Goal: Information Seeking & Learning: Learn about a topic

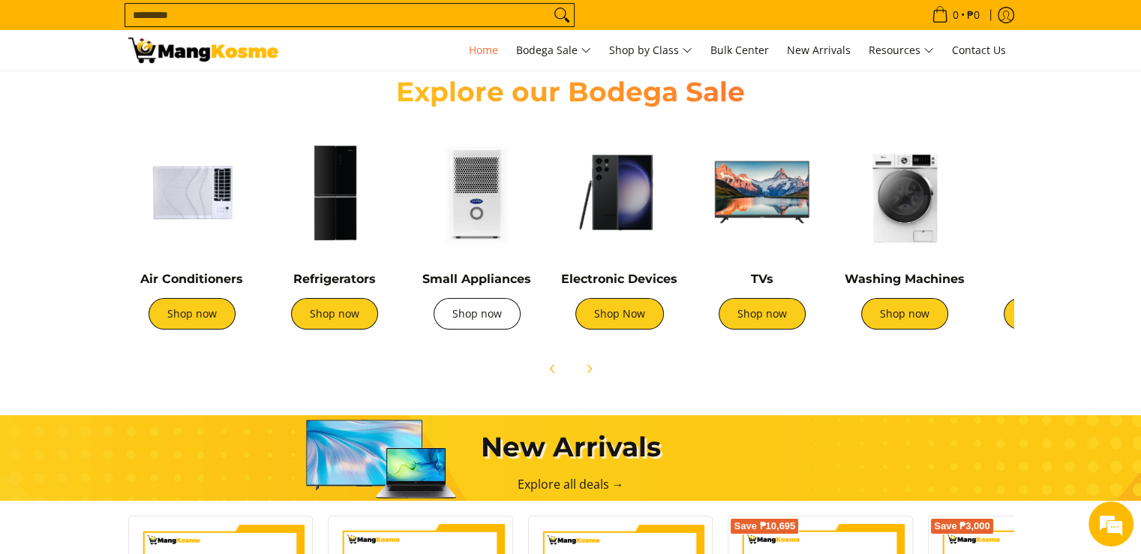
click at [486, 311] on link "Shop now" at bounding box center [477, 314] width 87 height 32
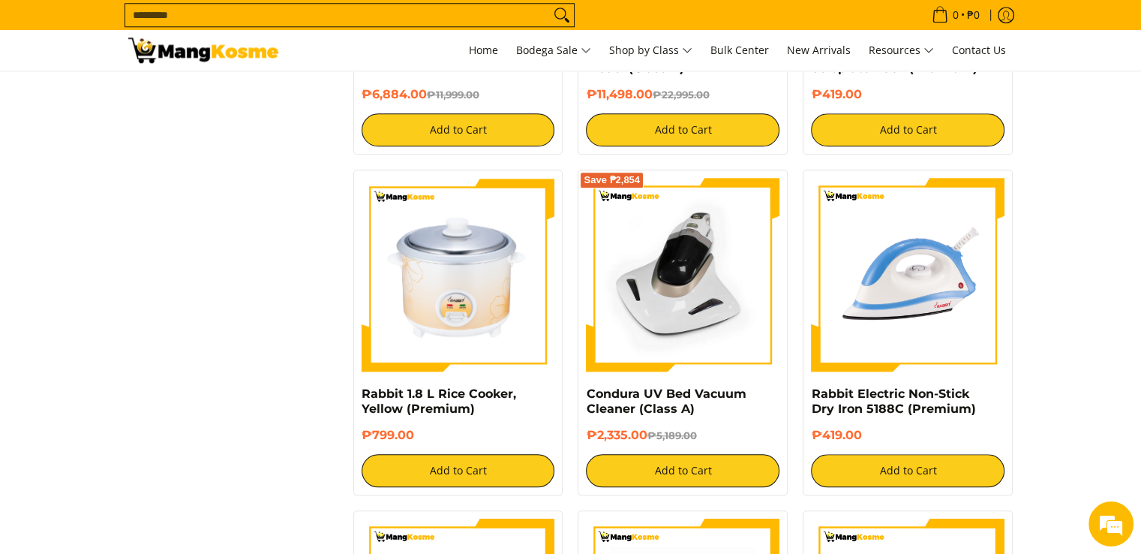
scroll to position [1576, 0]
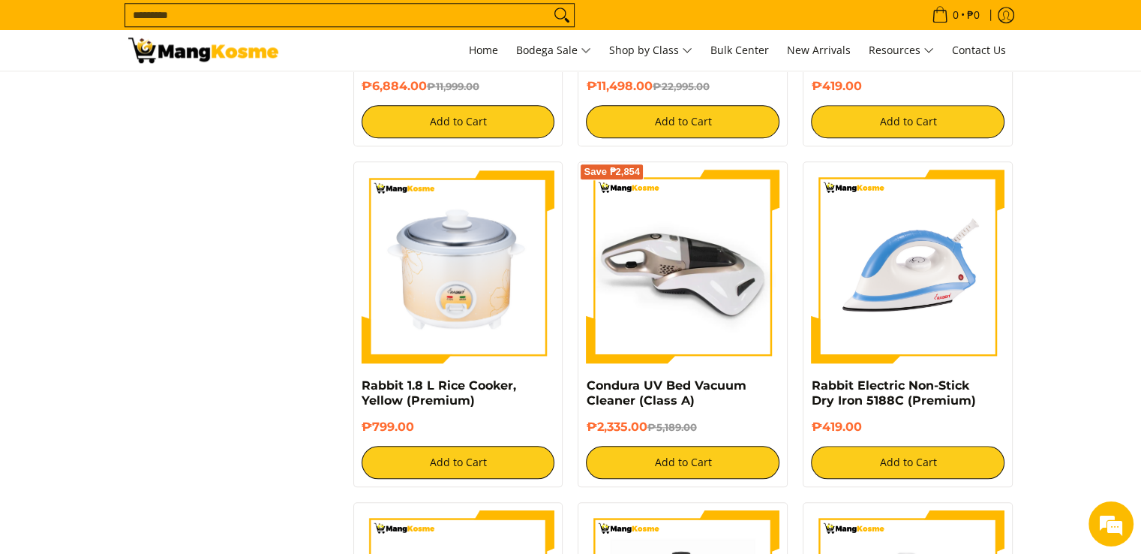
click at [681, 267] on img at bounding box center [683, 267] width 194 height 194
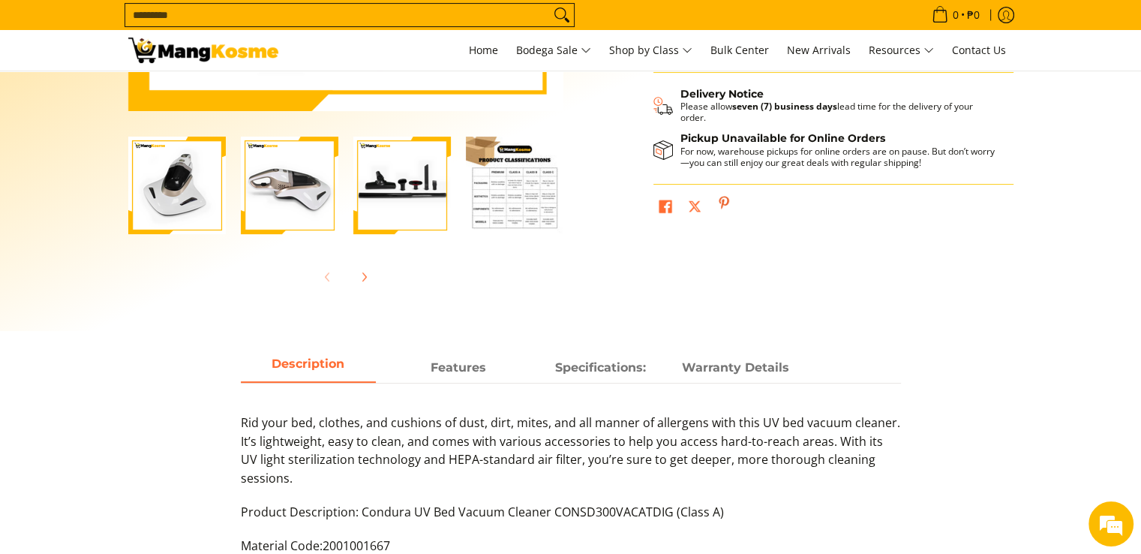
scroll to position [525, 0]
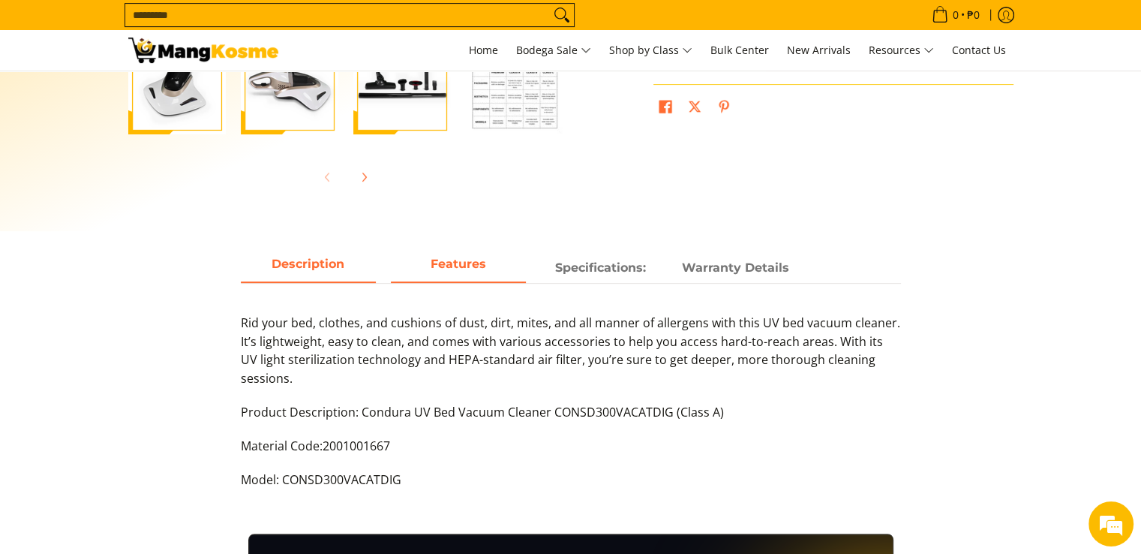
click at [459, 264] on span "Features" at bounding box center [458, 267] width 135 height 27
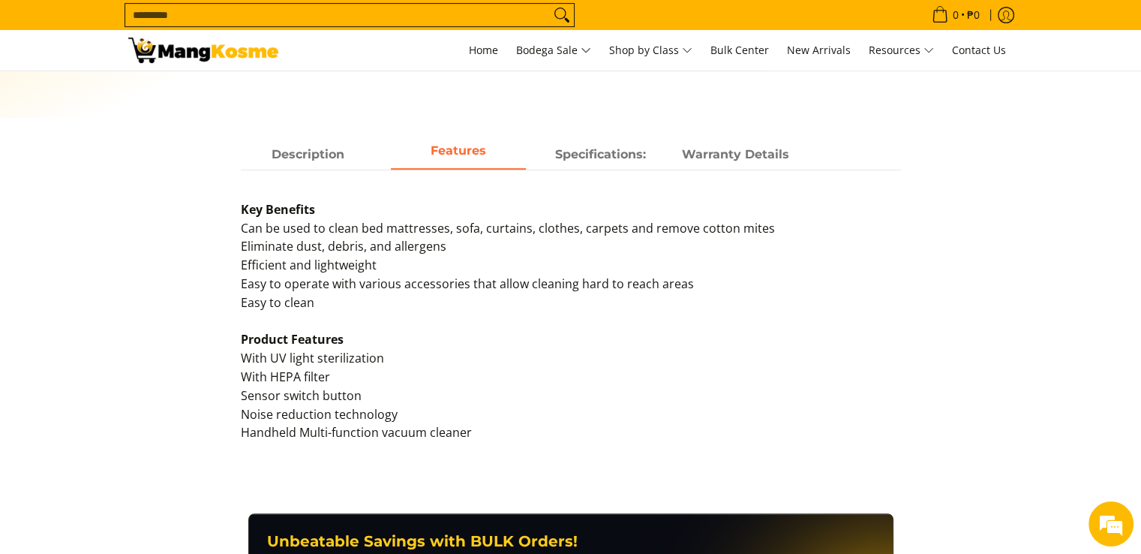
scroll to position [600, 0]
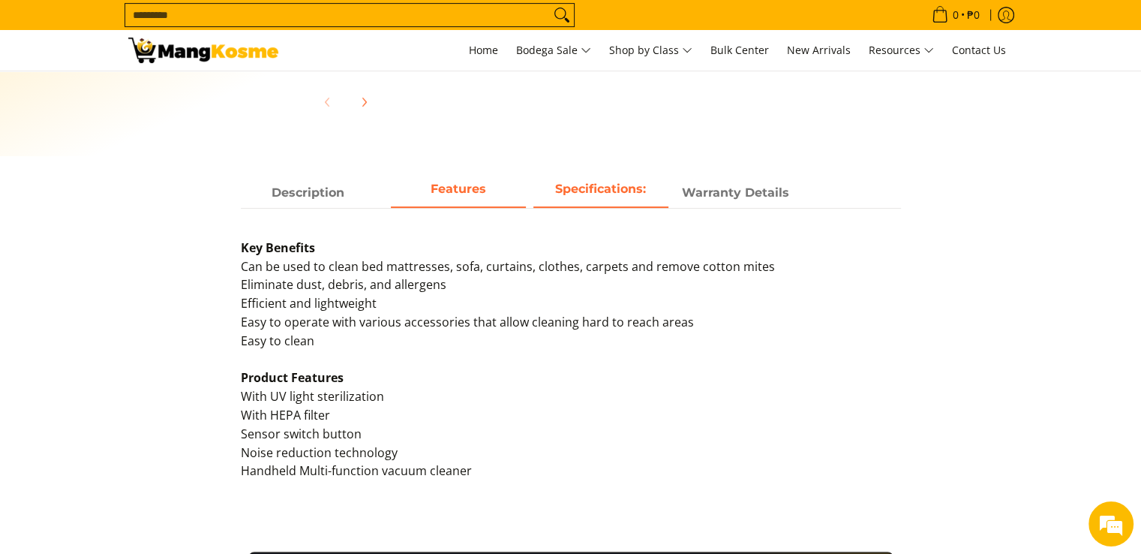
click at [610, 188] on span "Specifications:" at bounding box center [601, 192] width 135 height 27
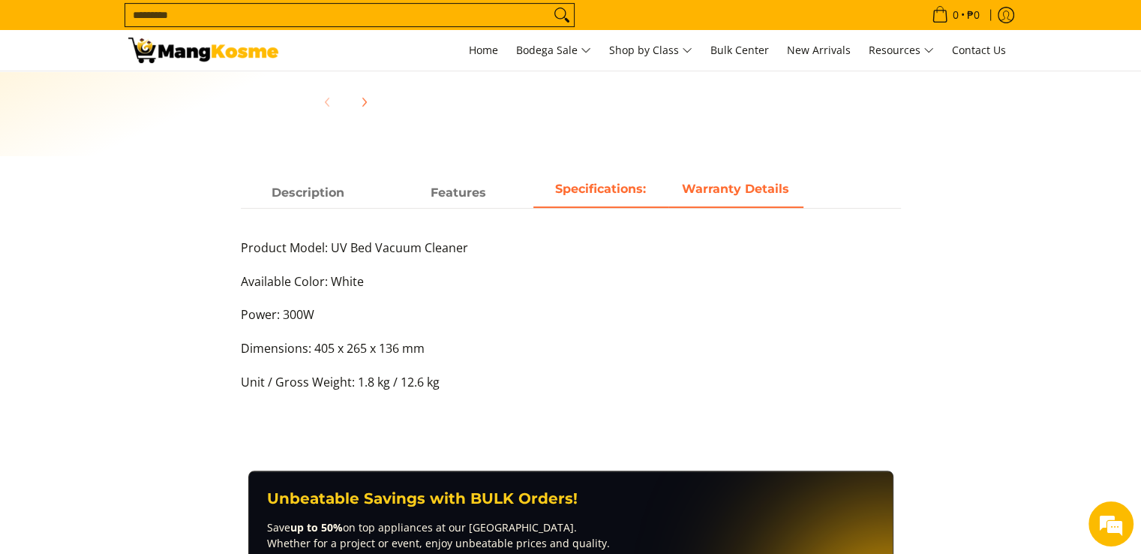
click at [737, 196] on span "Warranty Details" at bounding box center [736, 192] width 135 height 27
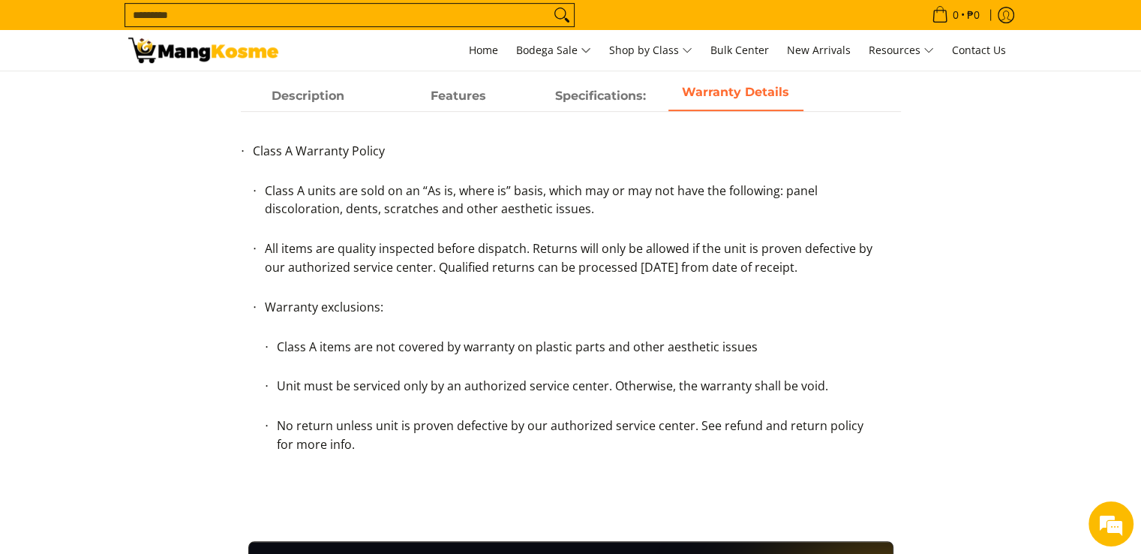
scroll to position [675, 0]
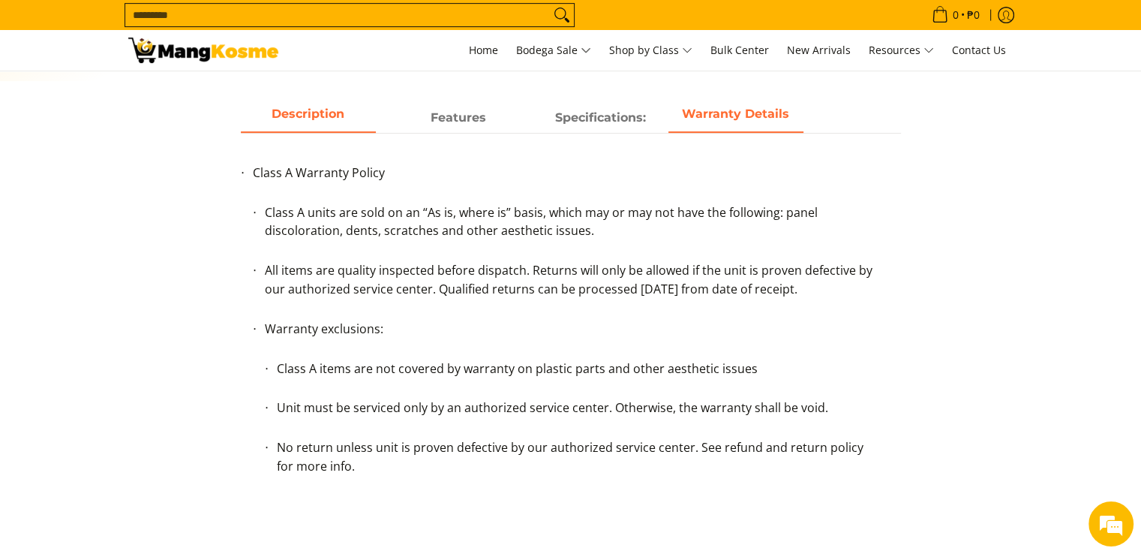
click at [313, 119] on span "Description" at bounding box center [308, 117] width 135 height 27
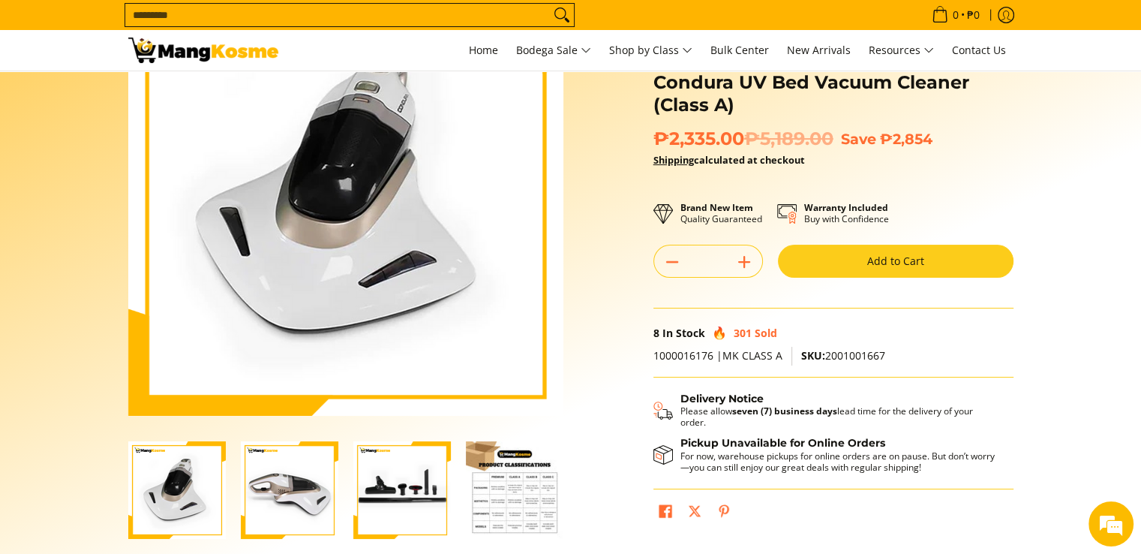
scroll to position [75, 0]
